Goal: Task Accomplishment & Management: Use online tool/utility

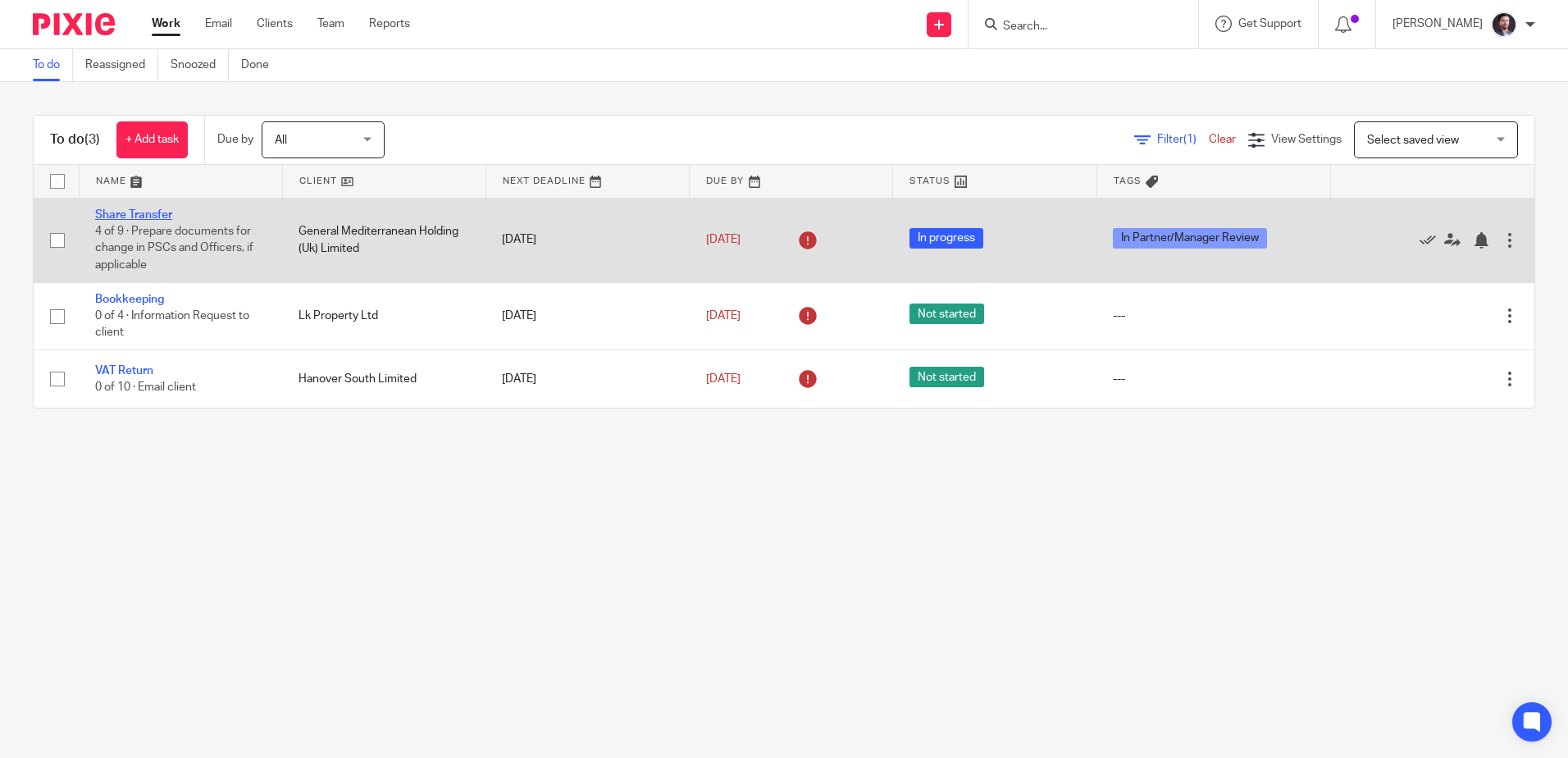
click at [127, 214] on link "Share Transfer" at bounding box center [134, 214] width 77 height 11
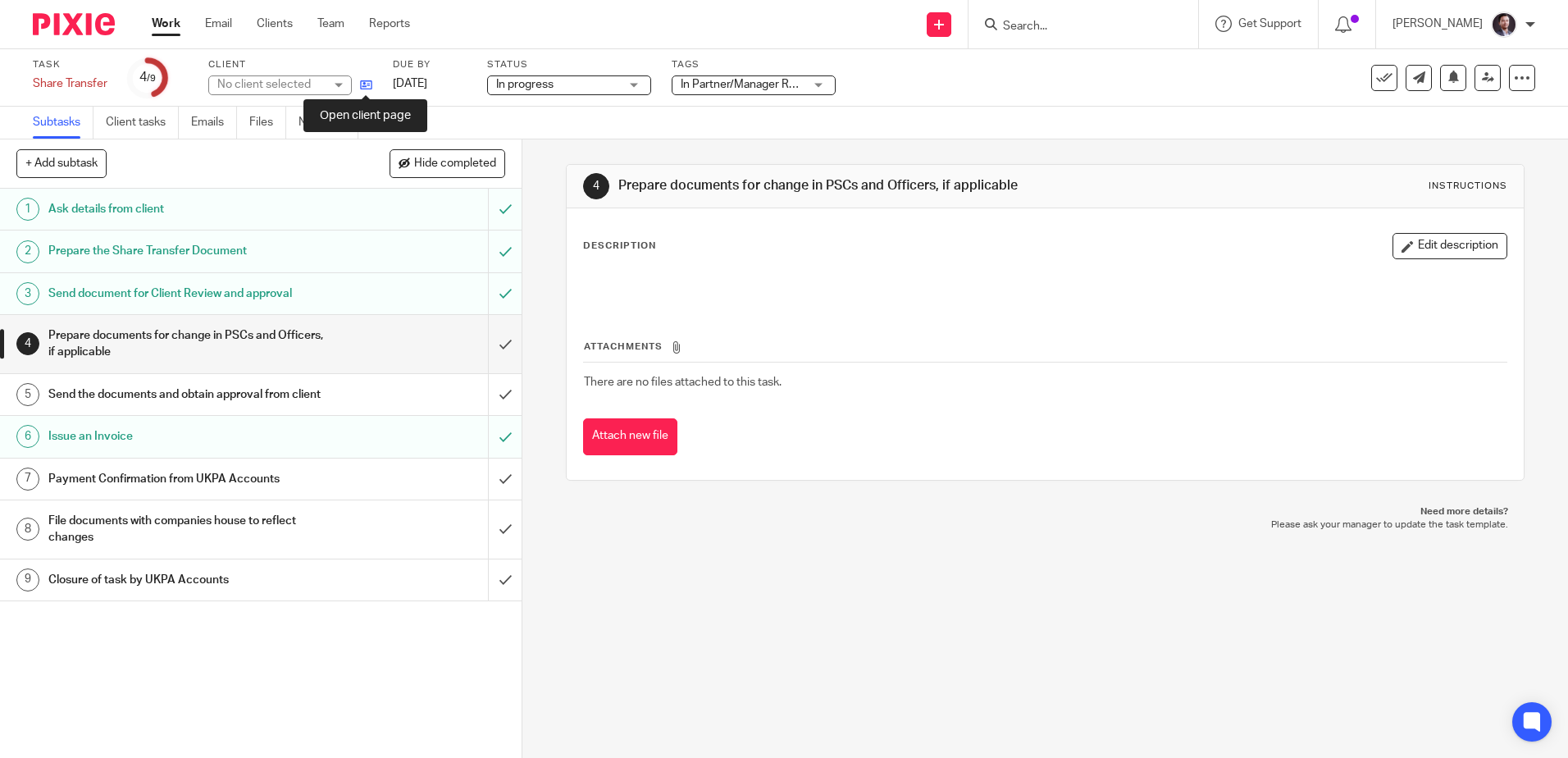
click at [371, 89] on icon at bounding box center [366, 85] width 12 height 12
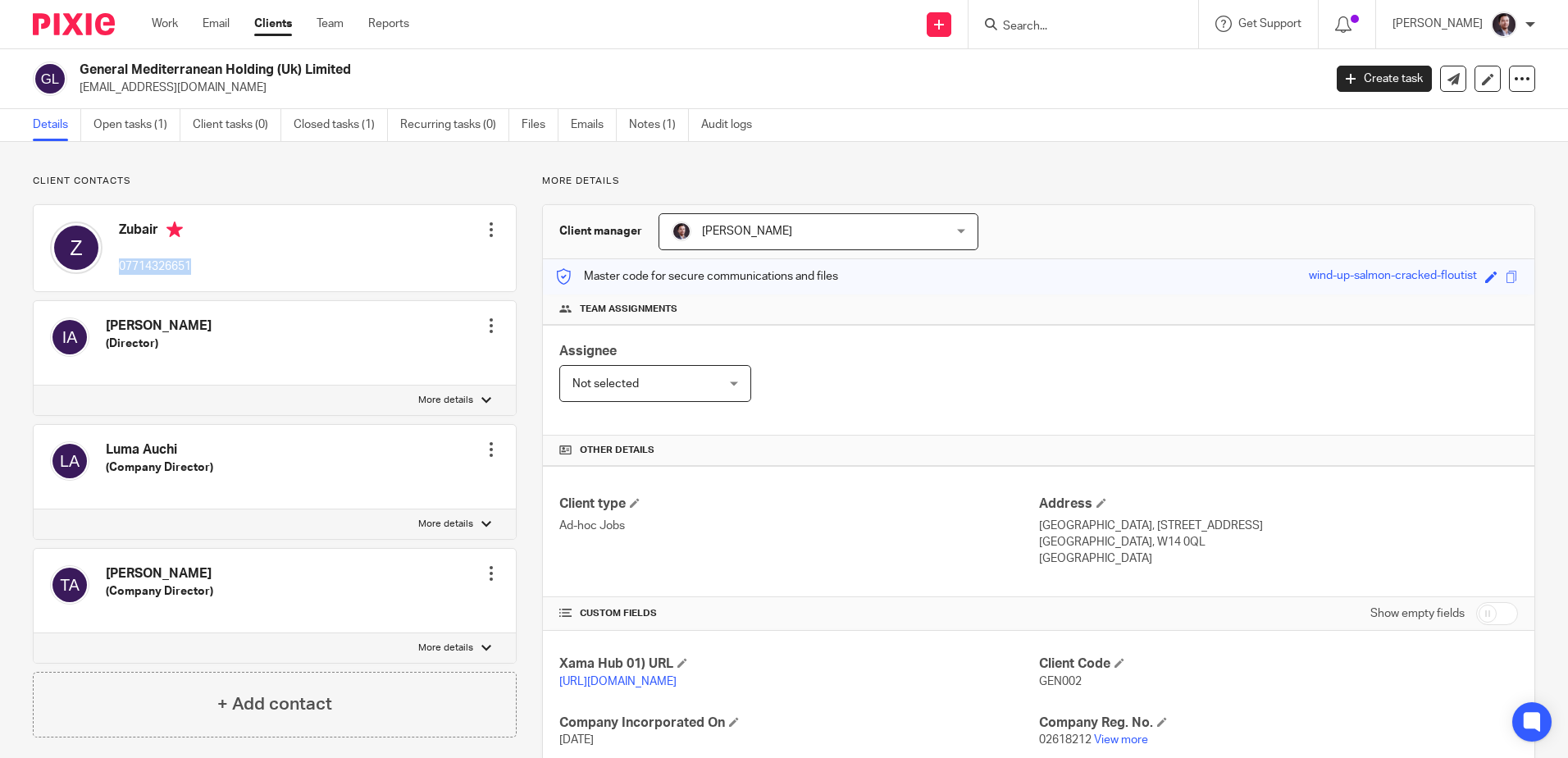
drag, startPoint x: 200, startPoint y: 267, endPoint x: 118, endPoint y: 264, distance: 82.1
click at [121, 265] on div "Zubair 07714326651 Edit contact Create client from contact Export data Delete c…" at bounding box center [274, 247] width 482 height 86
copy p "07714326651"
drag, startPoint x: 132, startPoint y: 67, endPoint x: 369, endPoint y: 64, distance: 237.0
click at [369, 64] on h2 "General Mediterranean Holding (Uk) Limited" at bounding box center [572, 70] width 985 height 17
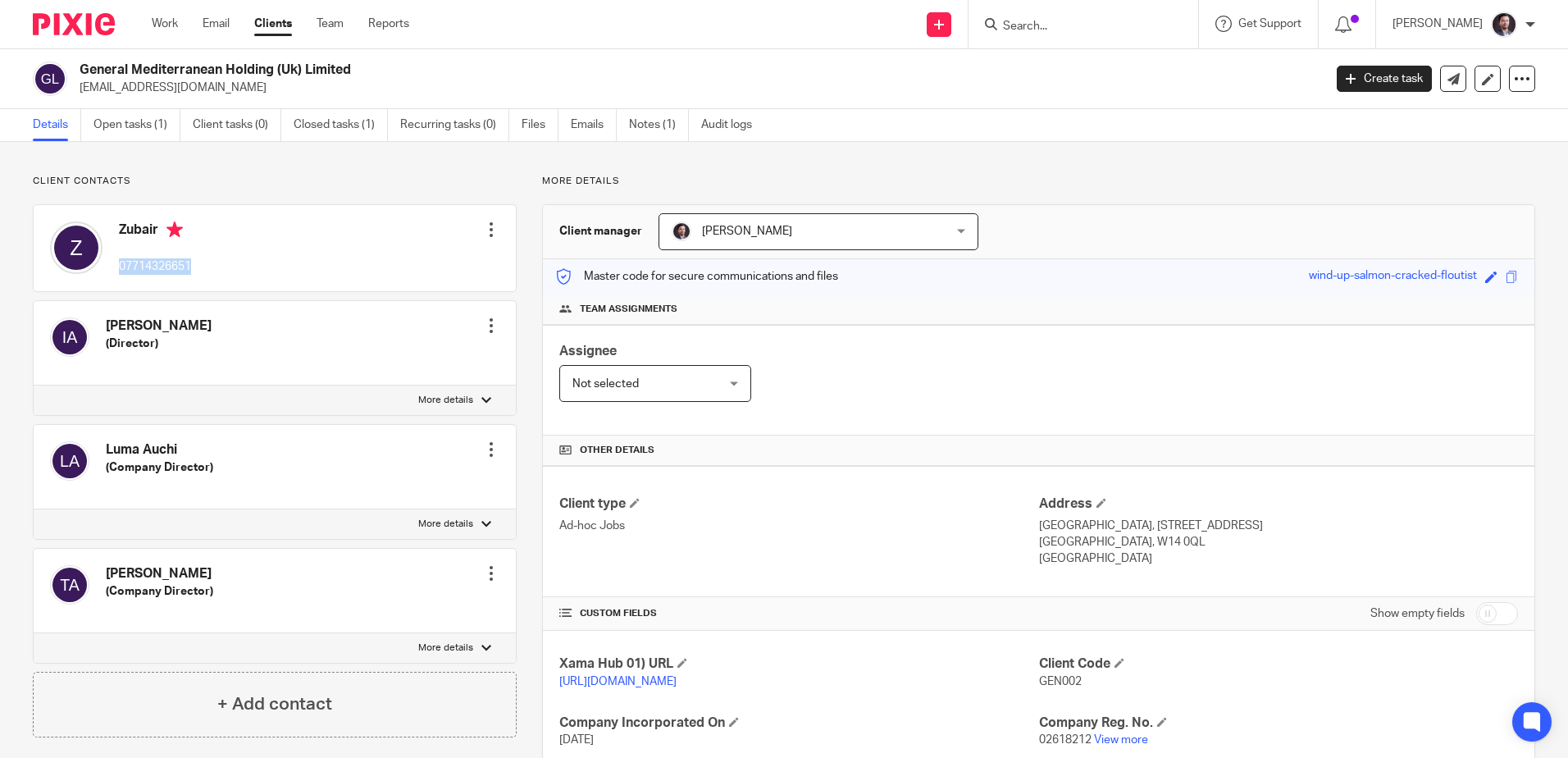
copy h2 "Mediterranean Holding (Uk) Limited"
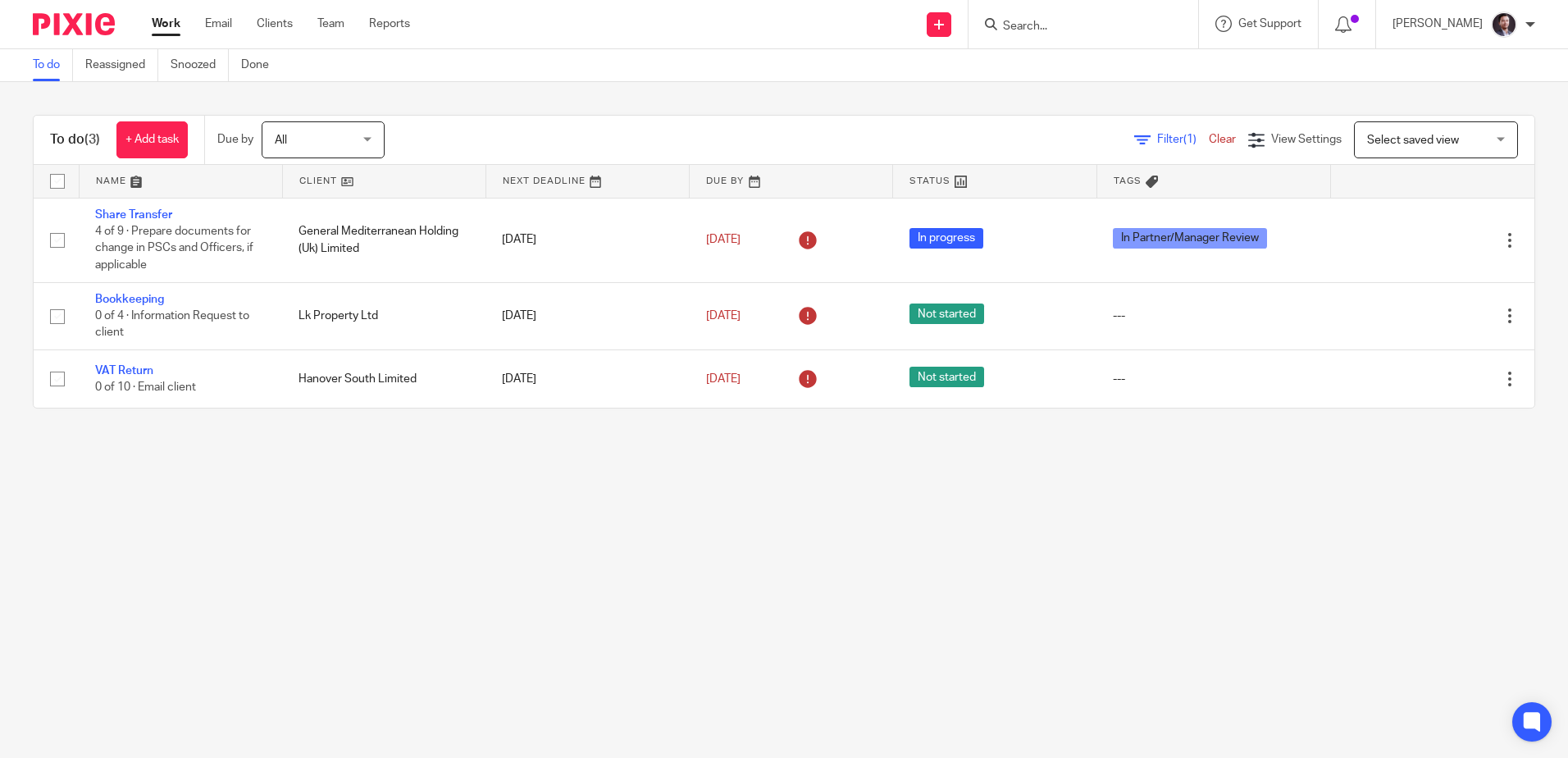
click at [1094, 36] on div at bounding box center [1084, 24] width 229 height 49
click at [1077, 28] on input "Search" at bounding box center [1075, 27] width 148 height 15
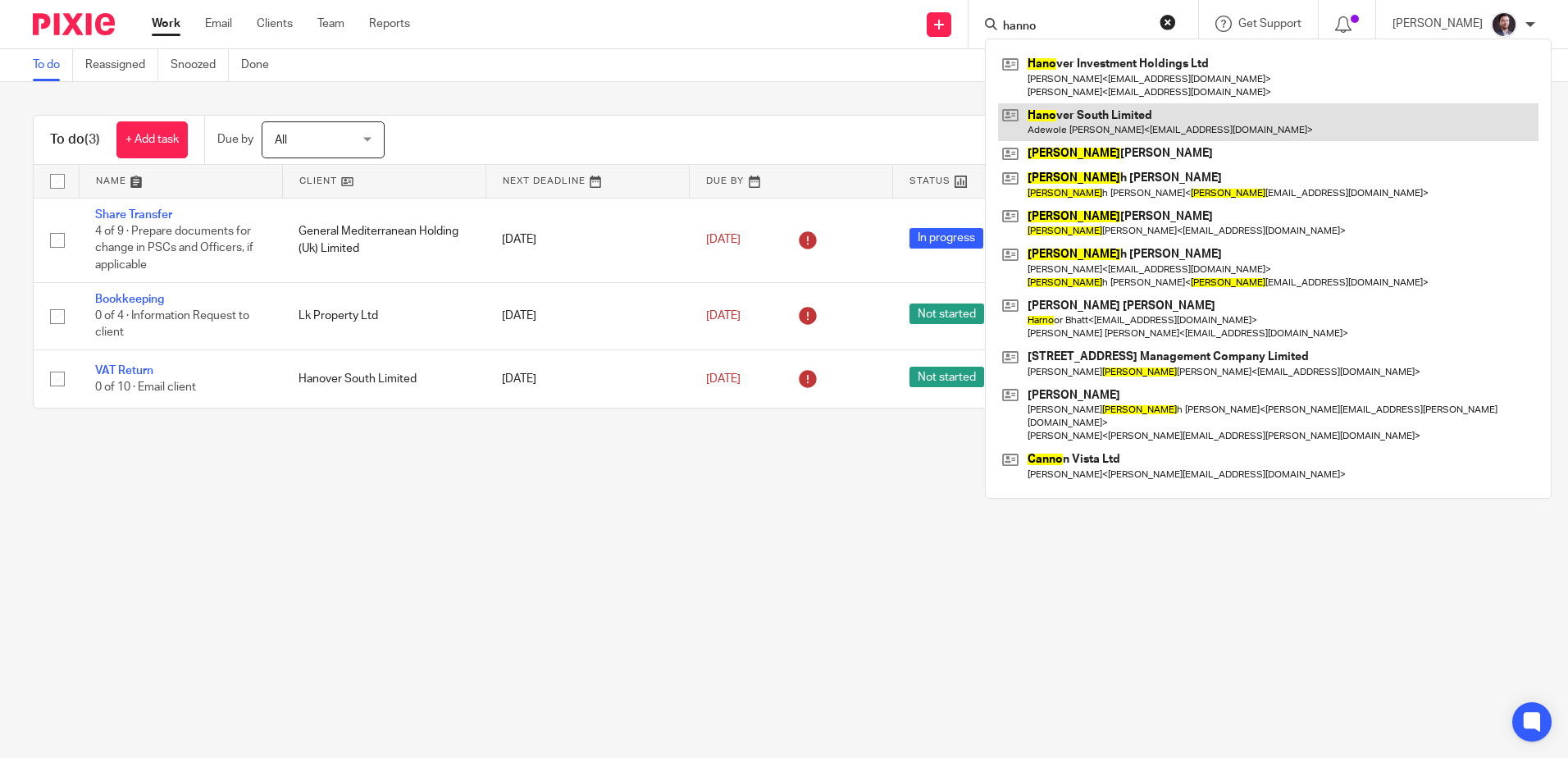
type input "hanno"
click at [1103, 117] on link at bounding box center [1268, 122] width 541 height 37
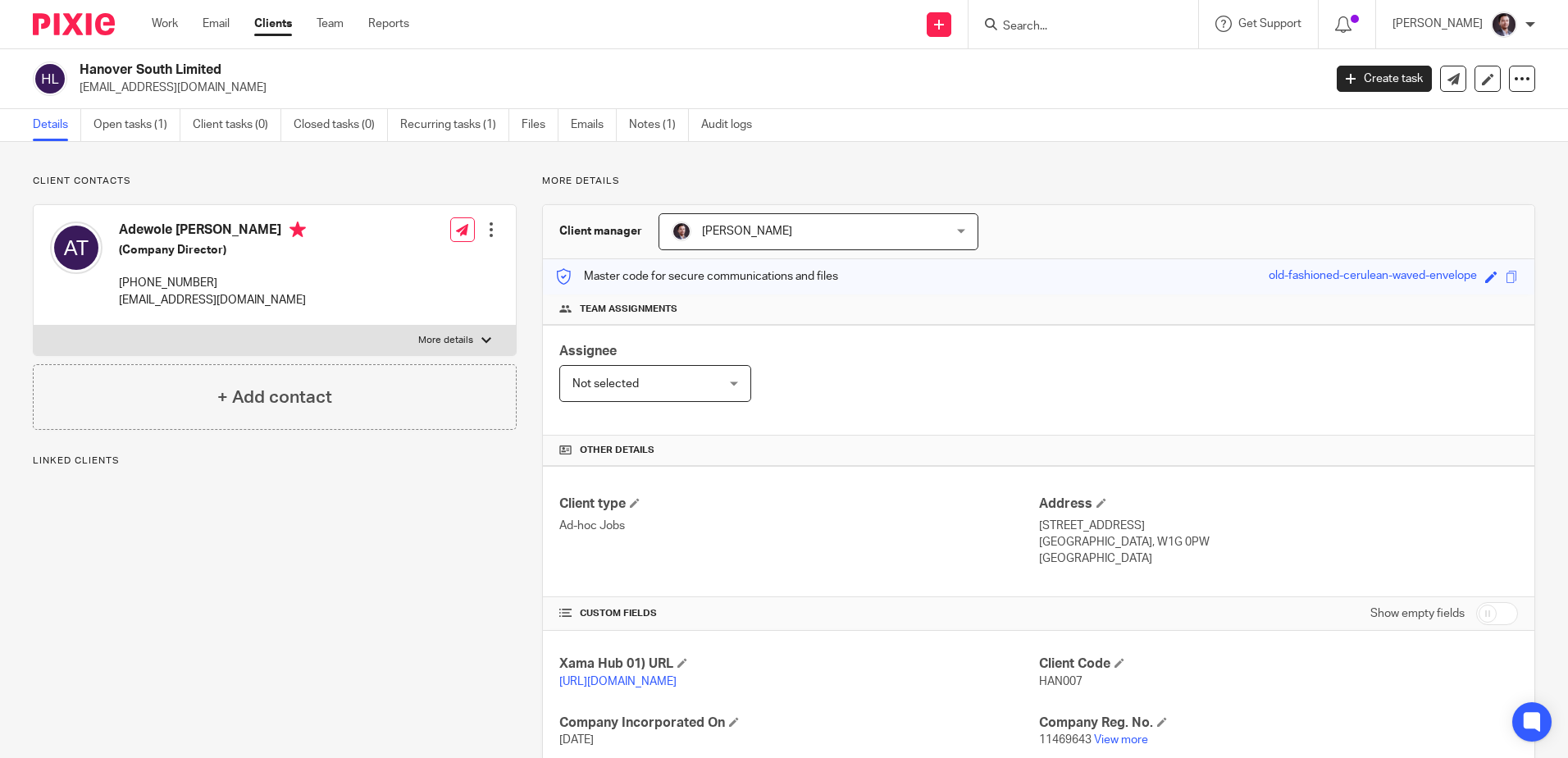
scroll to position [301, 0]
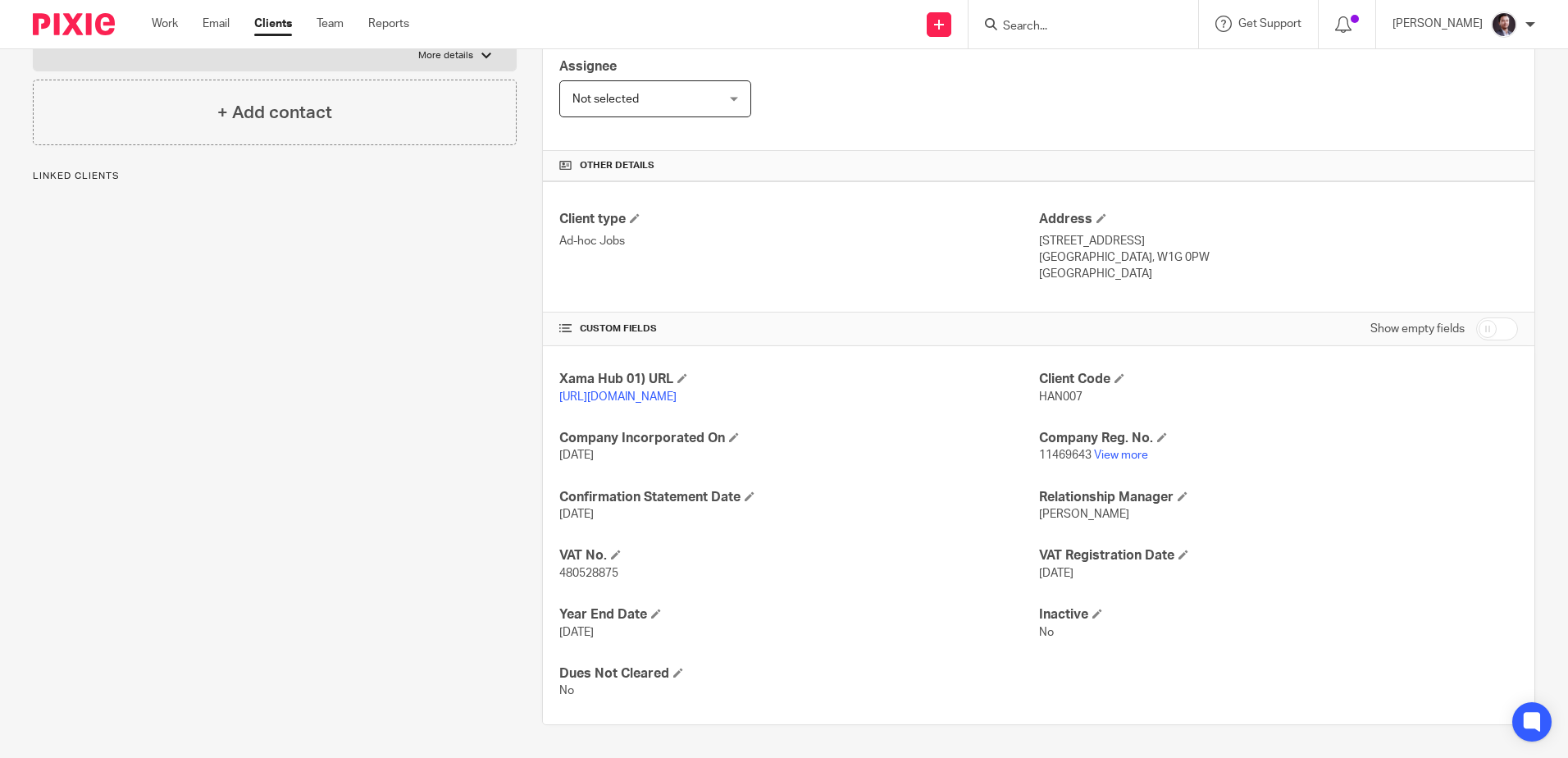
click at [589, 571] on span "480528875" at bounding box center [589, 573] width 59 height 11
click at [590, 571] on span "480528875" at bounding box center [589, 573] width 59 height 11
copy span "480528875"
